Goal: Information Seeking & Learning: Find specific fact

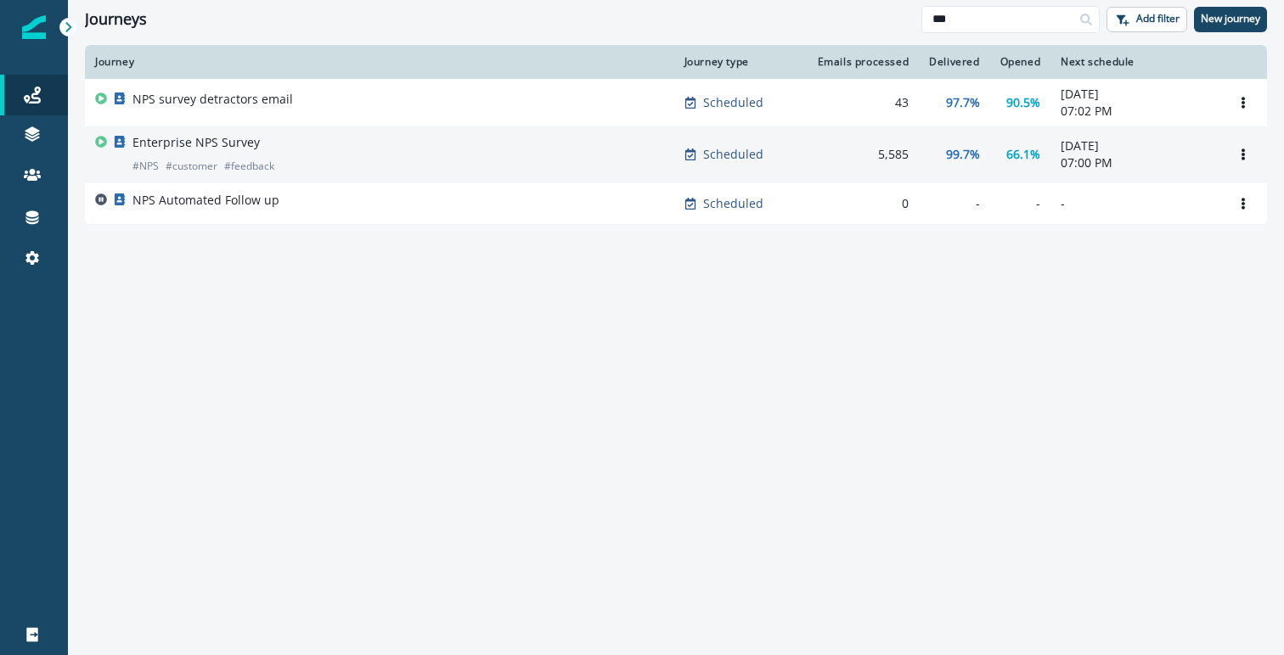
click at [480, 156] on div "Enterprise NPS Survey # NPS # customer # feedback" at bounding box center [379, 154] width 569 height 41
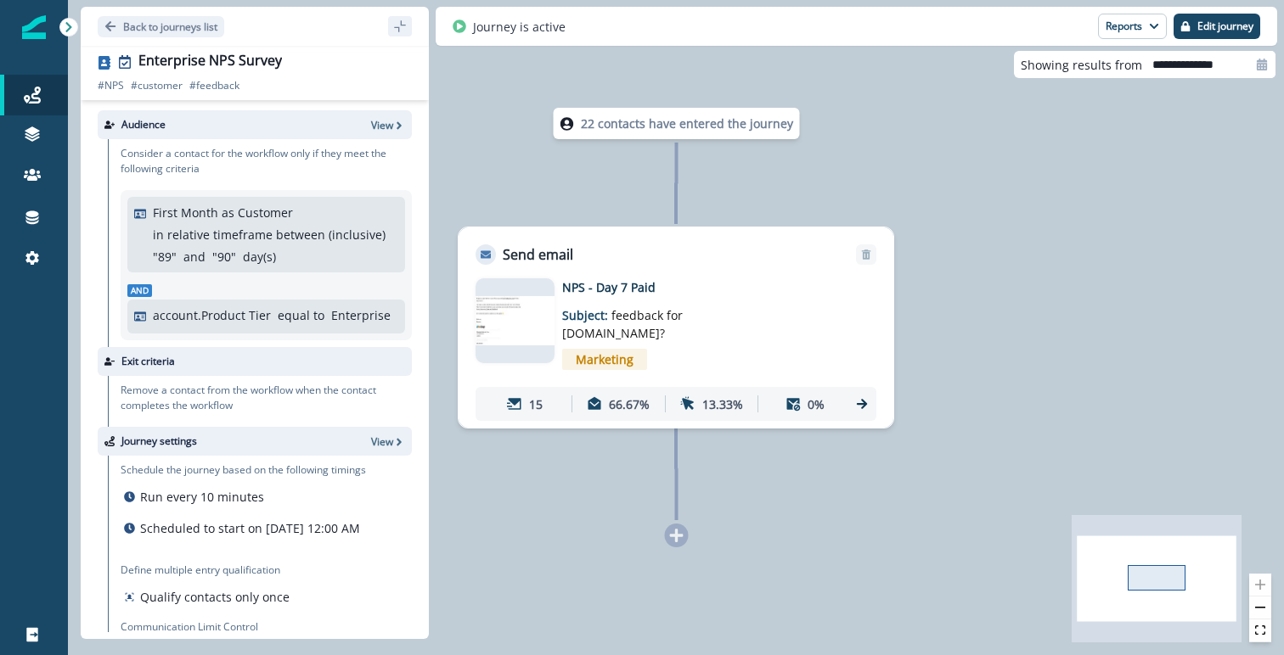
click at [535, 309] on img at bounding box center [514, 320] width 79 height 49
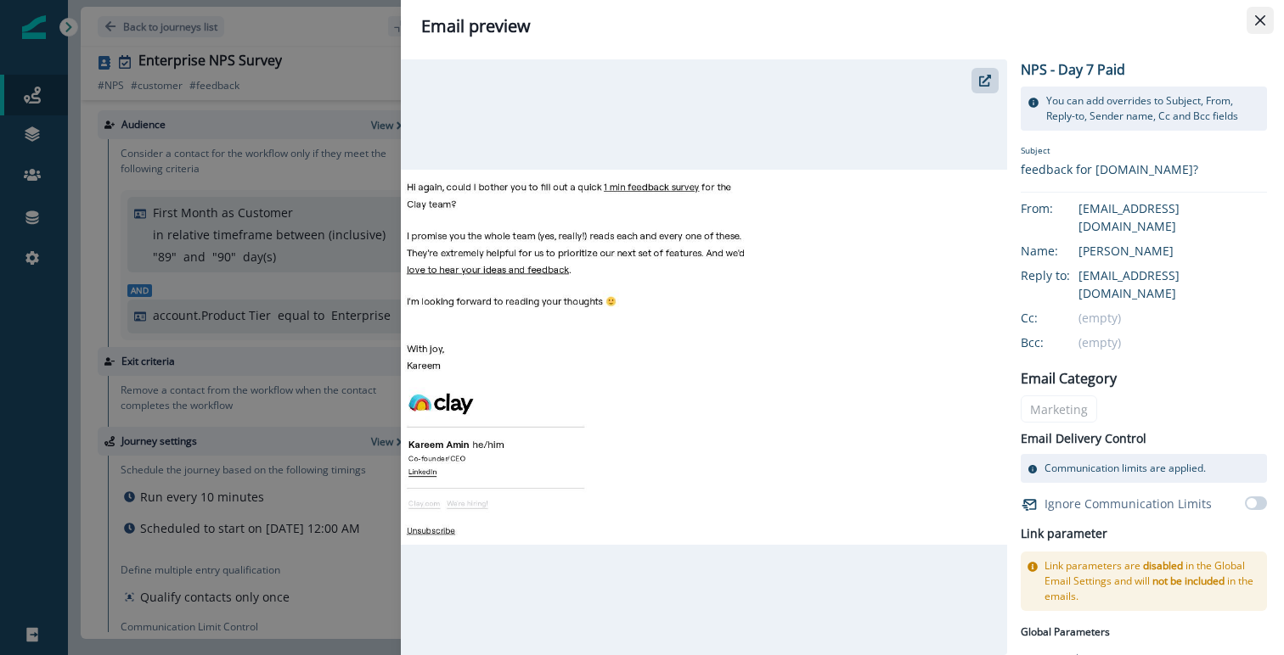
click at [1266, 20] on button "Close" at bounding box center [1259, 20] width 27 height 27
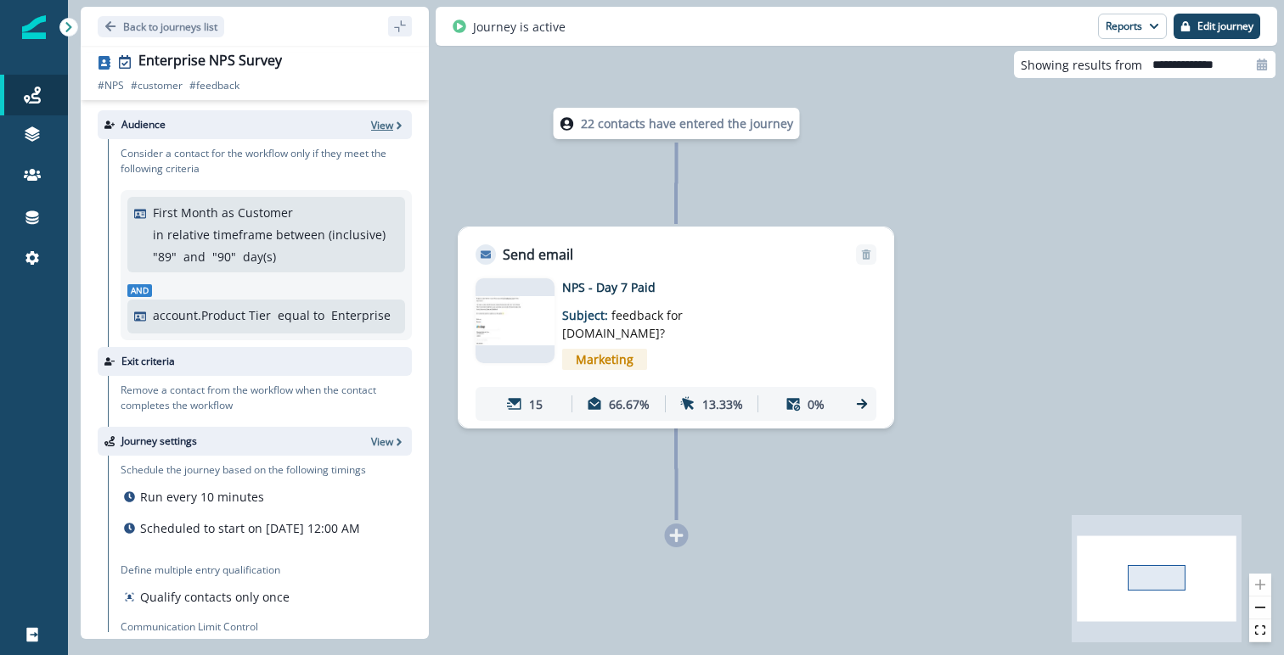
click at [385, 121] on p "View" at bounding box center [382, 125] width 22 height 14
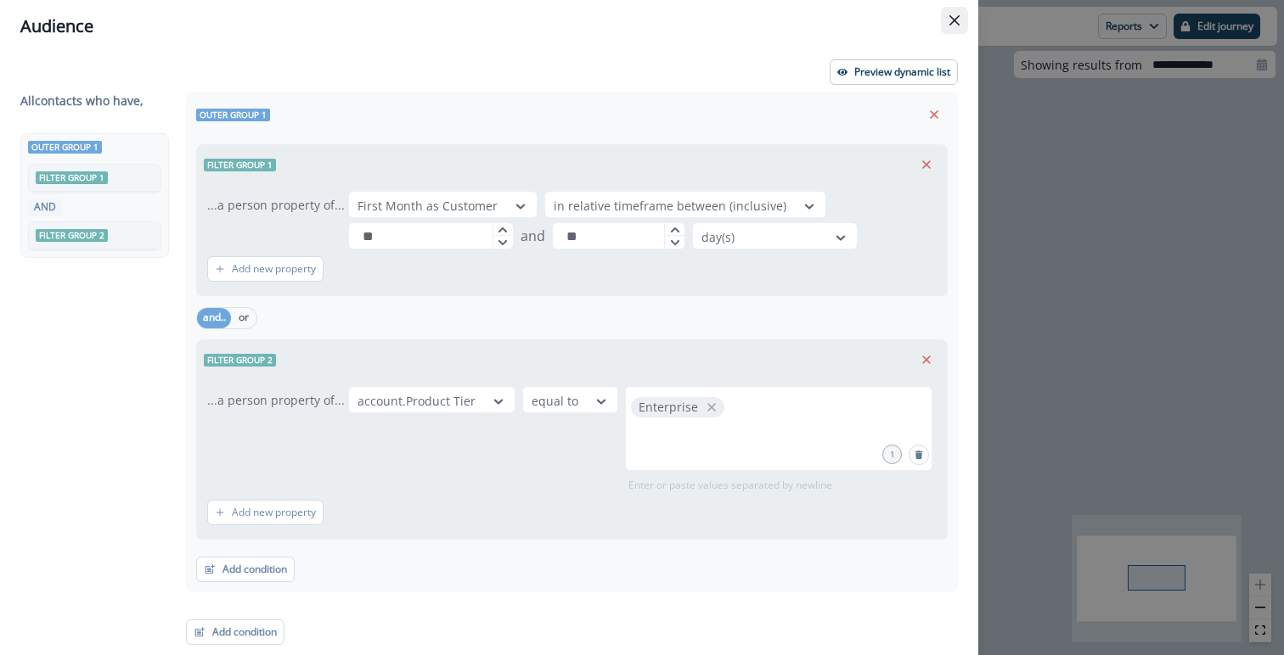
click at [953, 16] on icon "Close" at bounding box center [954, 20] width 10 height 10
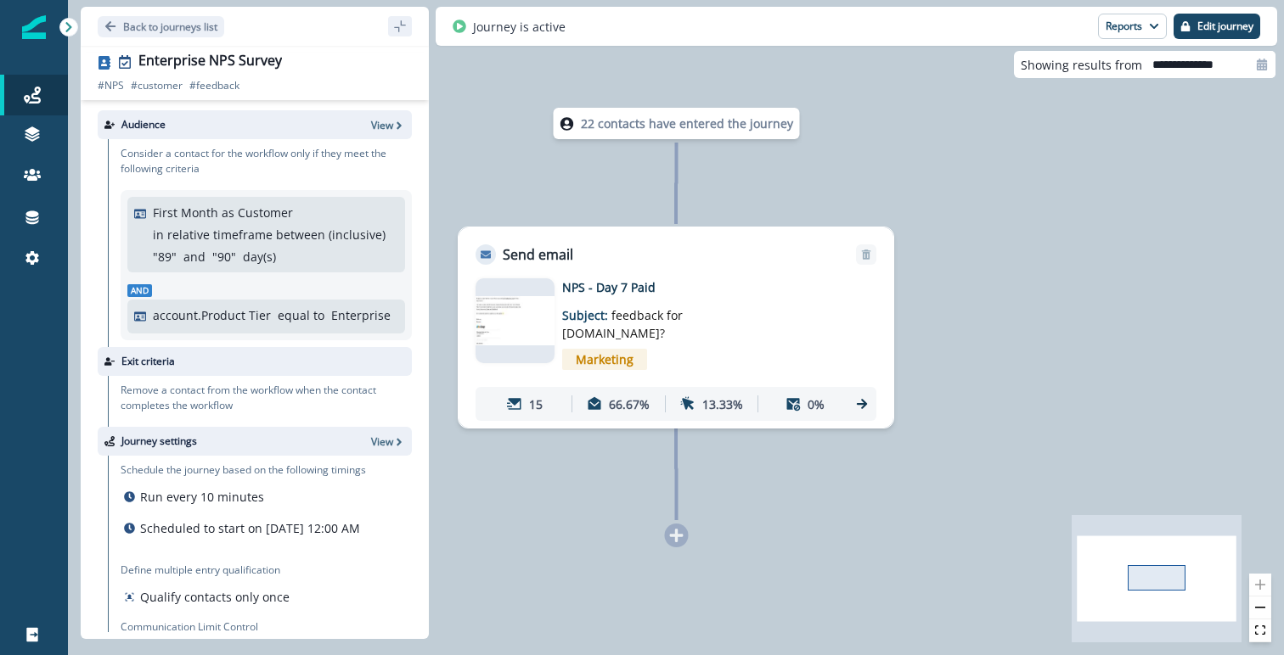
scroll to position [61, 0]
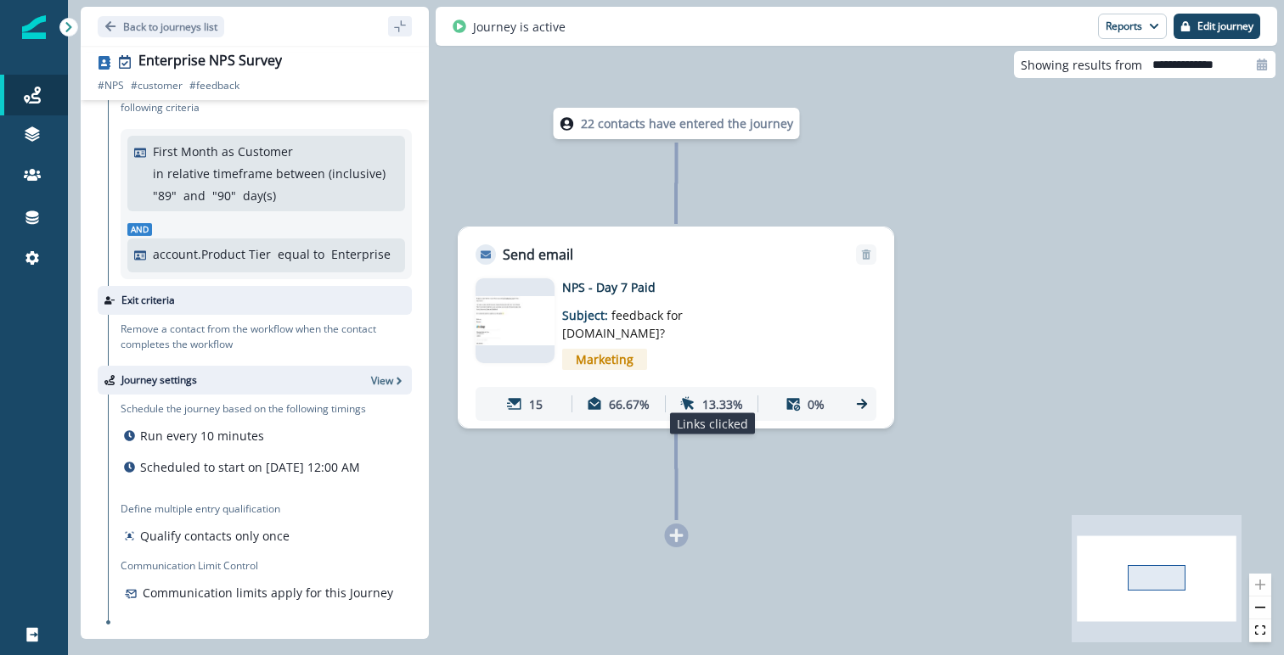
click at [715, 396] on p "13.33%" at bounding box center [722, 405] width 41 height 18
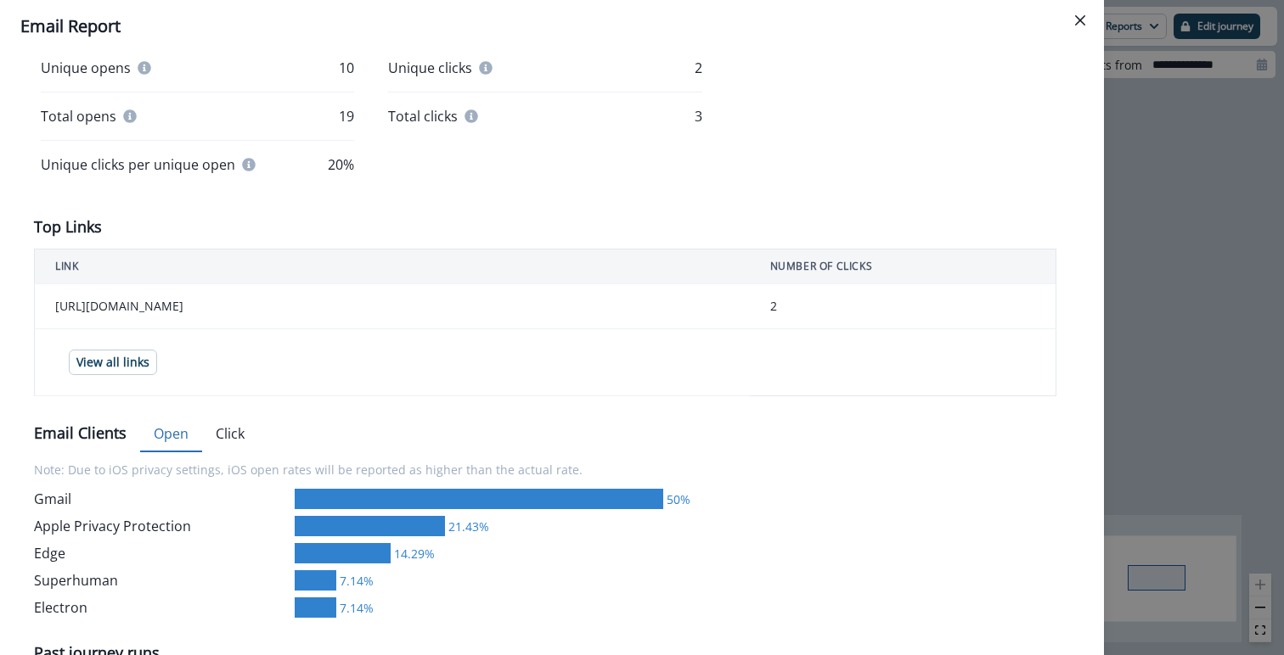
scroll to position [470, 0]
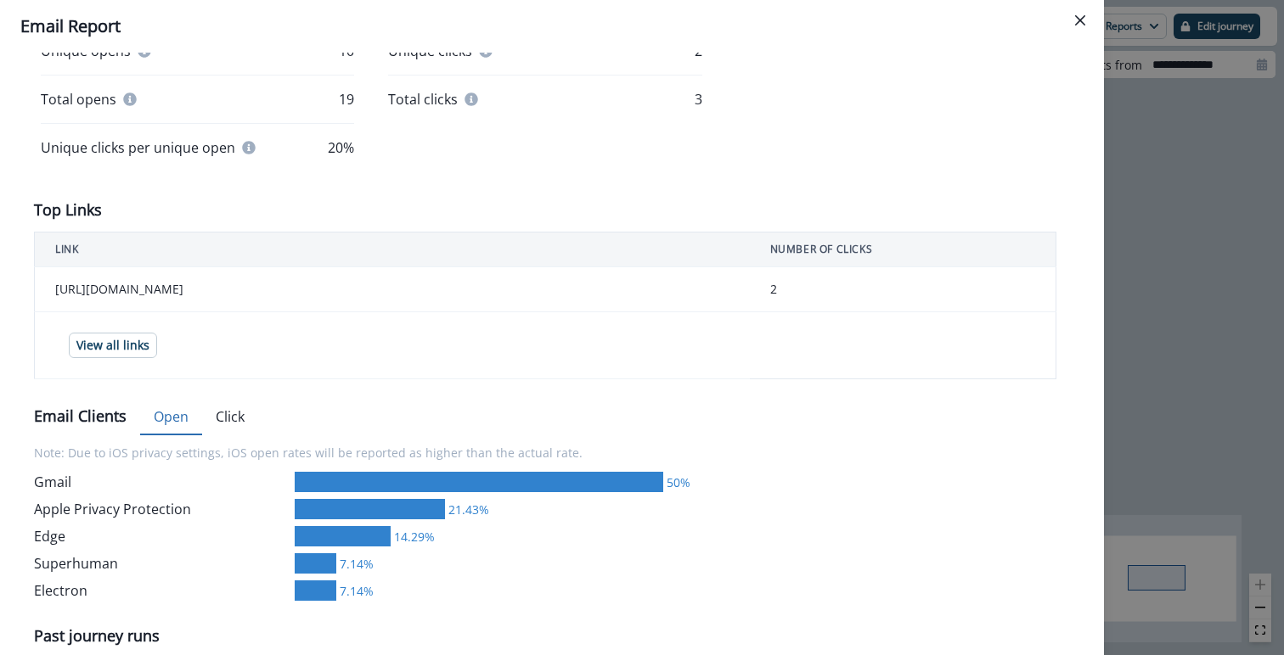
drag, startPoint x: 304, startPoint y: 291, endPoint x: 44, endPoint y: 288, distance: 259.8
click at [44, 288] on td "[URL][DOMAIN_NAME]" at bounding box center [392, 289] width 715 height 45
copy td "[URL][DOMAIN_NAME]"
